Goal: Find contact information: Find contact information

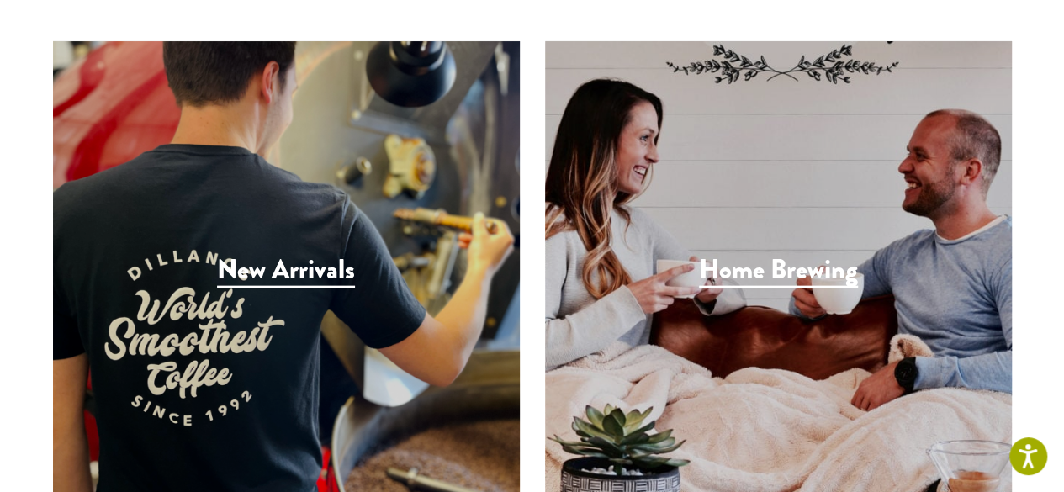
scroll to position [4934, 0]
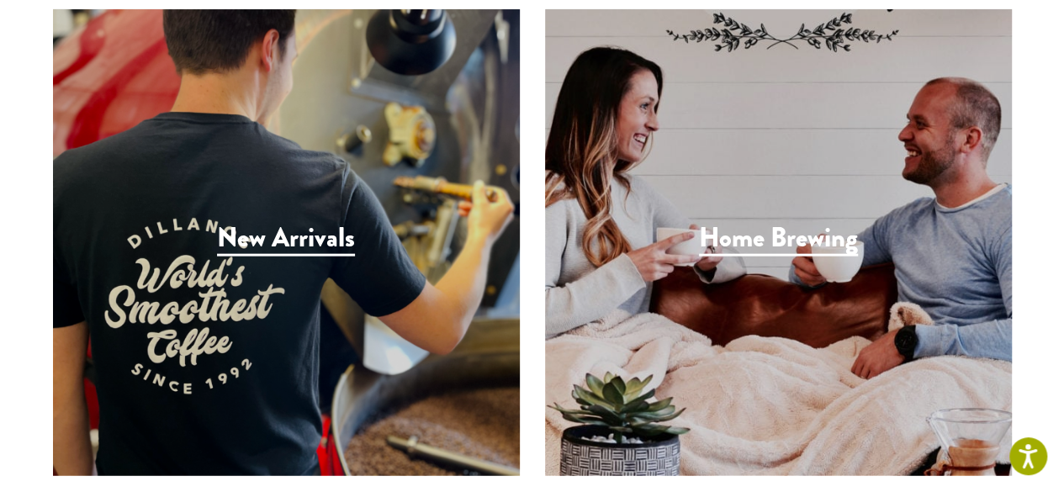
scroll to position [5016, 0]
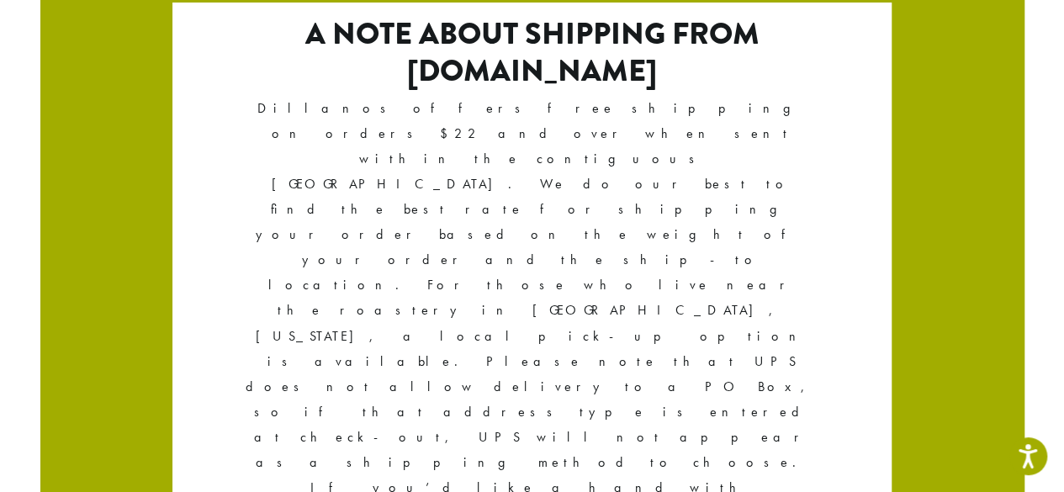
scroll to position [3171, 0]
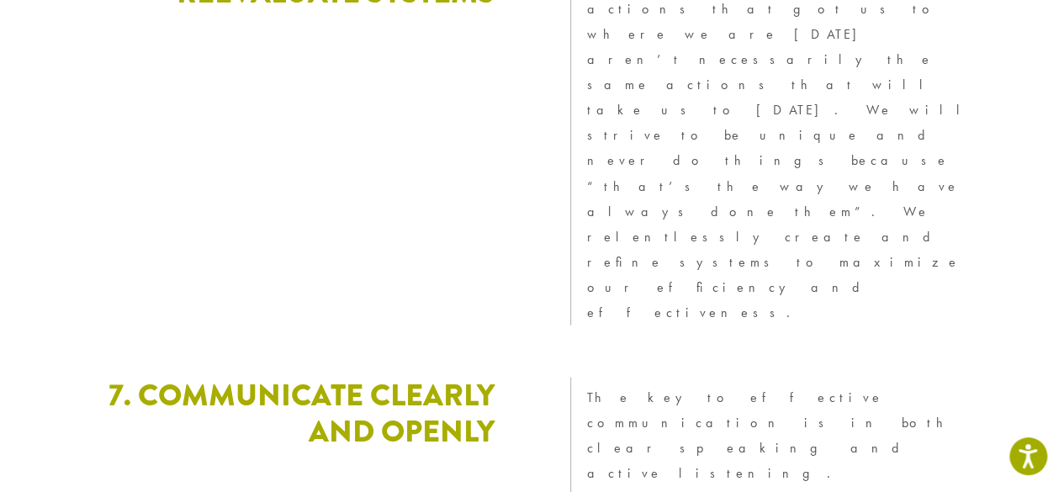
scroll to position [5133, 0]
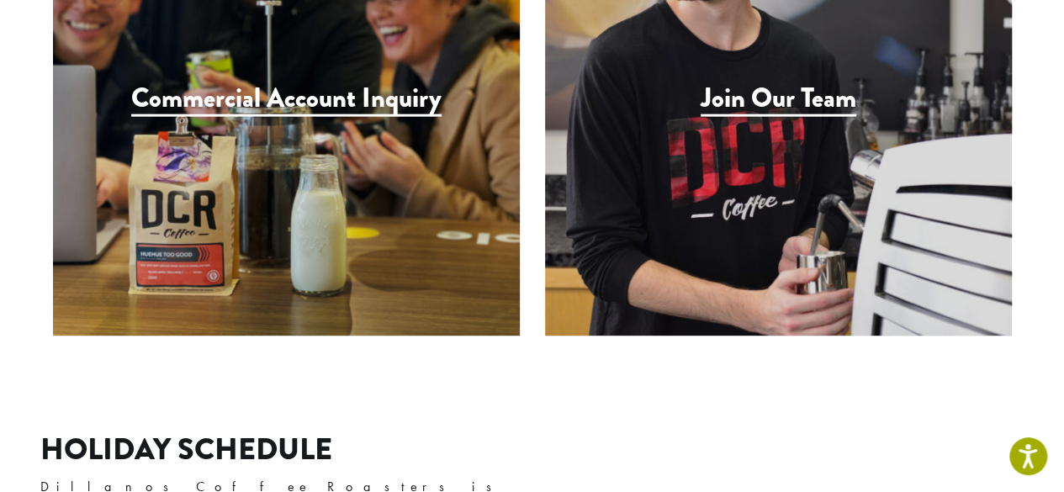
scroll to position [1766, 0]
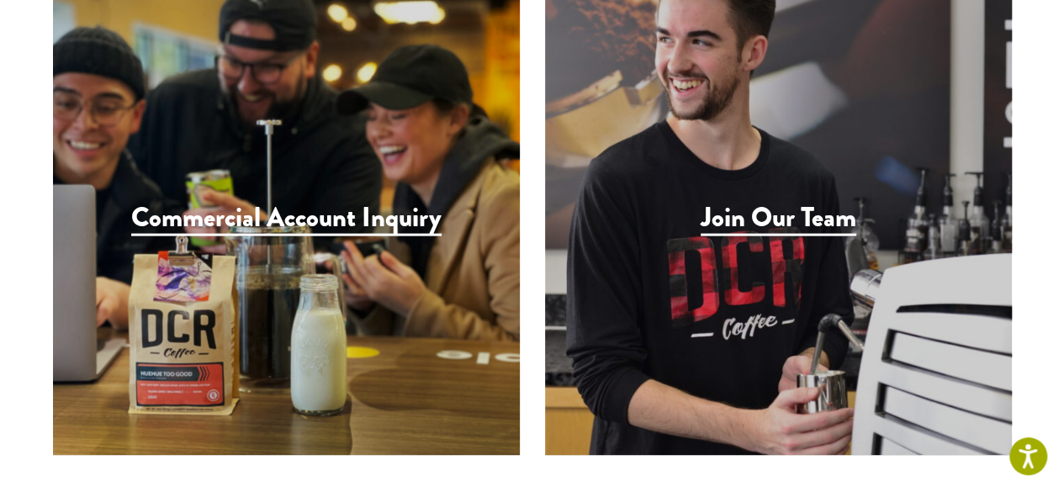
click at [753, 202] on h3 "Join Our Team" at bounding box center [779, 219] width 156 height 34
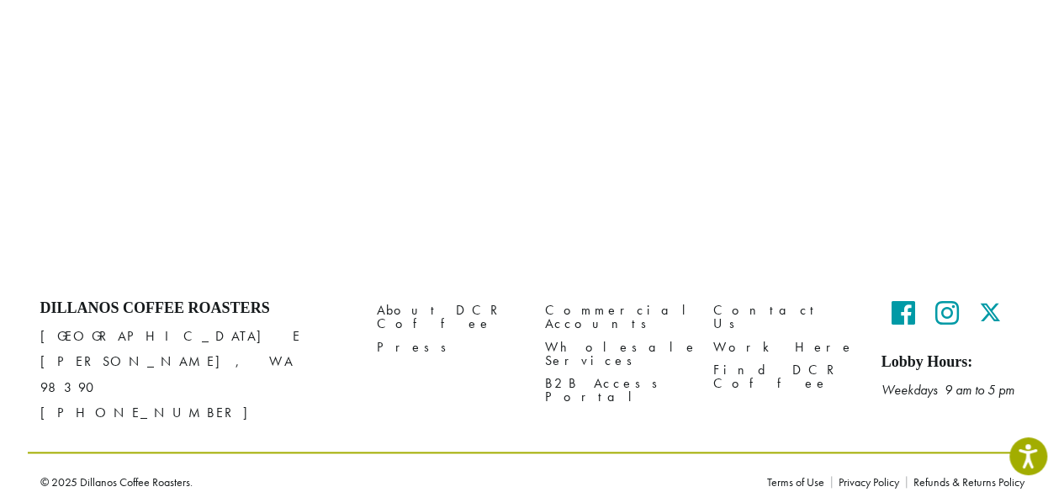
scroll to position [849, 0]
